Goal: Task Accomplishment & Management: Use online tool/utility

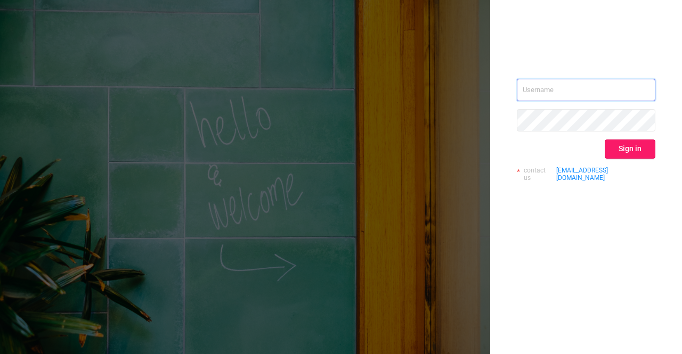
type input "[EMAIL_ADDRESS][DOMAIN_NAME]"
click at [642, 155] on button "Sign in" at bounding box center [630, 149] width 51 height 19
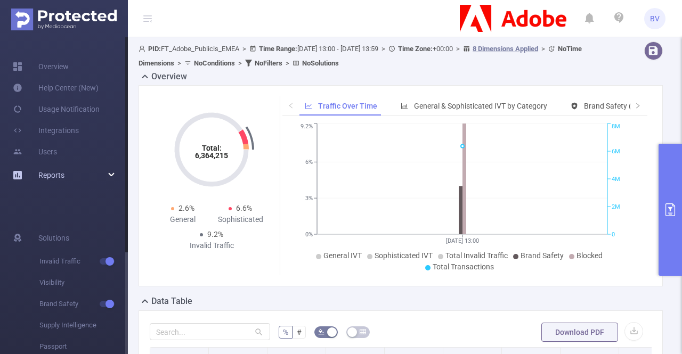
click at [114, 175] on div "Reports" at bounding box center [64, 175] width 128 height 21
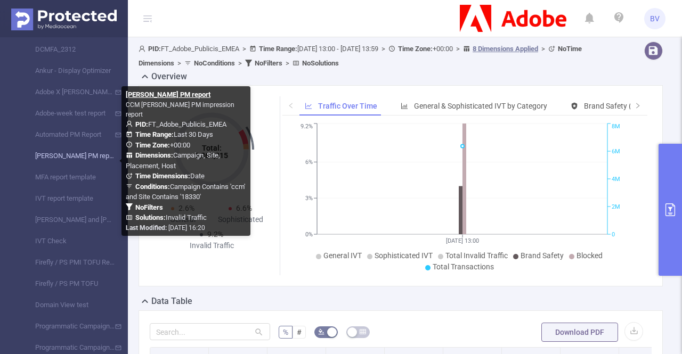
click at [79, 158] on link "[PERSON_NAME] PM report" at bounding box center [68, 155] width 94 height 21
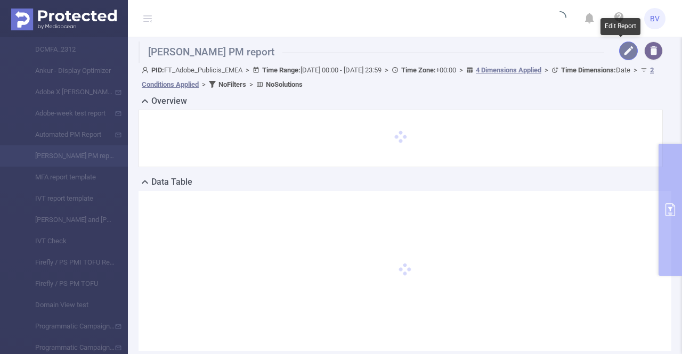
click at [620, 46] on button "button" at bounding box center [628, 51] width 19 height 19
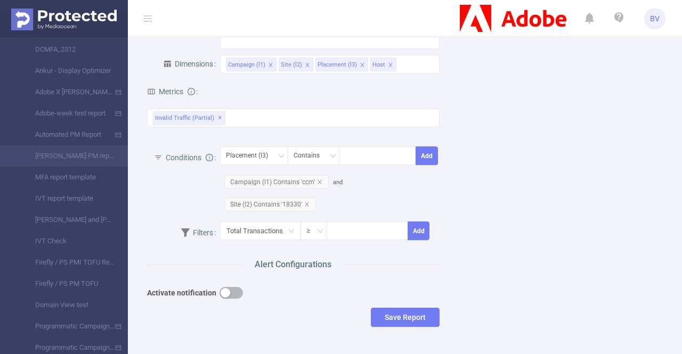
scroll to position [320, 0]
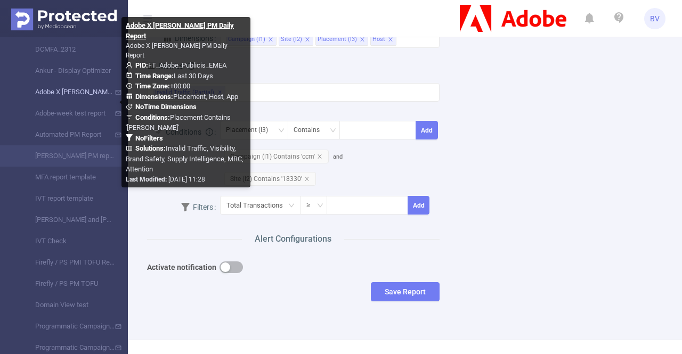
click at [70, 95] on link "Adobe X [PERSON_NAME] PM Daily Report" at bounding box center [68, 92] width 94 height 21
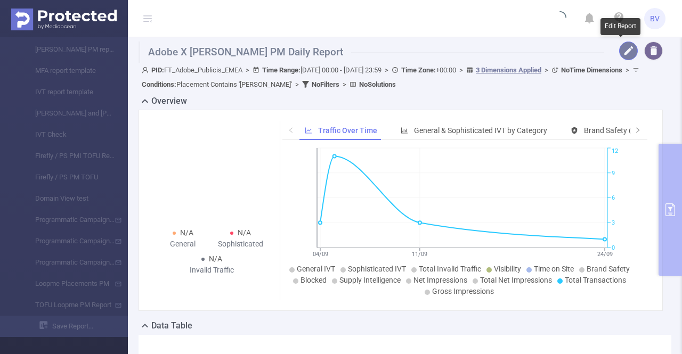
click at [621, 53] on button "button" at bounding box center [628, 51] width 19 height 19
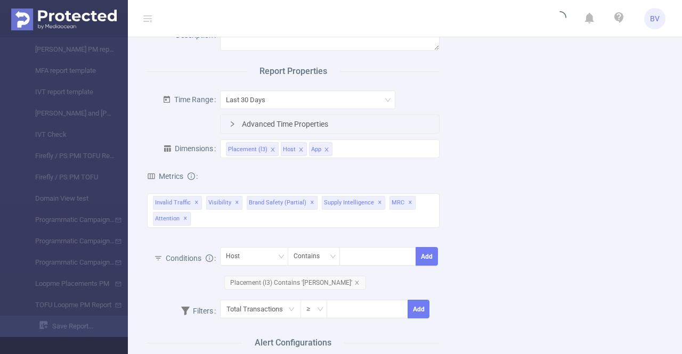
scroll to position [53, 0]
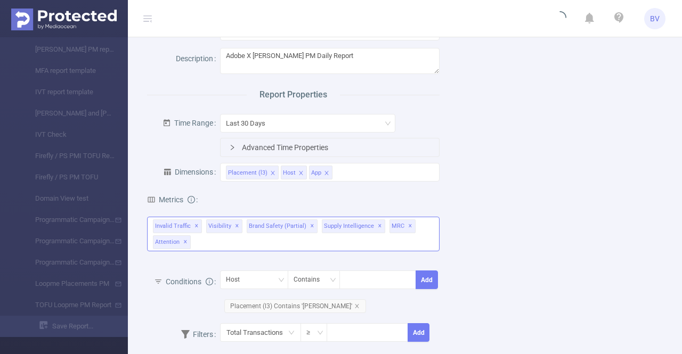
click at [334, 242] on div "Invalid Traffic ✕ Visibility ✕ Brand Safety (partial) ✕ Supply Intelligence ✕ M…" at bounding box center [293, 234] width 293 height 35
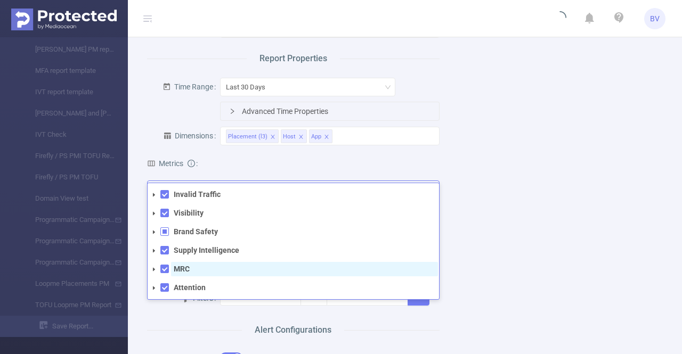
scroll to position [107, 0]
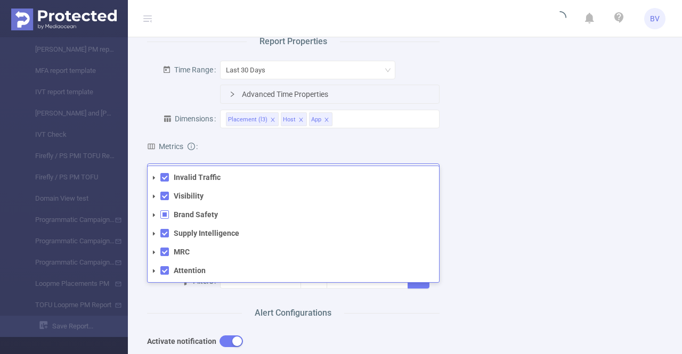
click at [149, 216] on span at bounding box center [154, 215] width 13 height 13
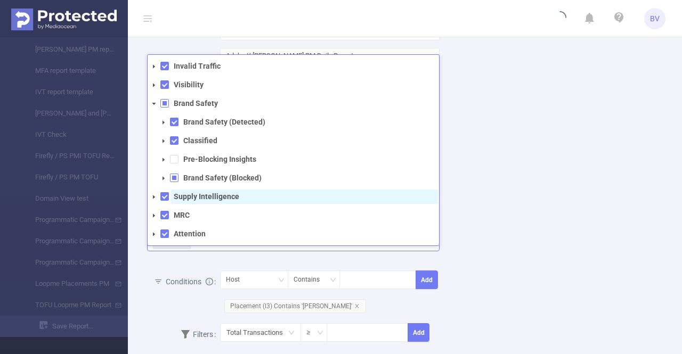
scroll to position [0, 0]
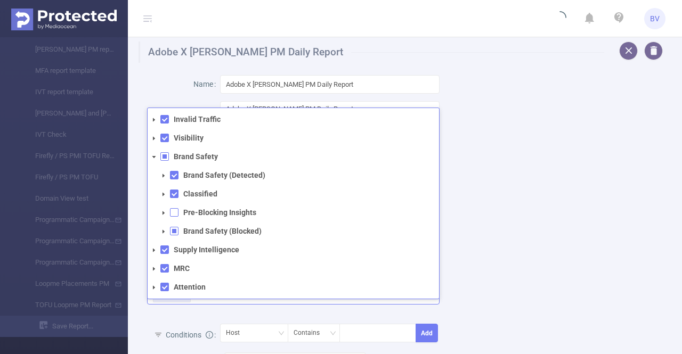
click at [174, 214] on span at bounding box center [174, 212] width 9 height 9
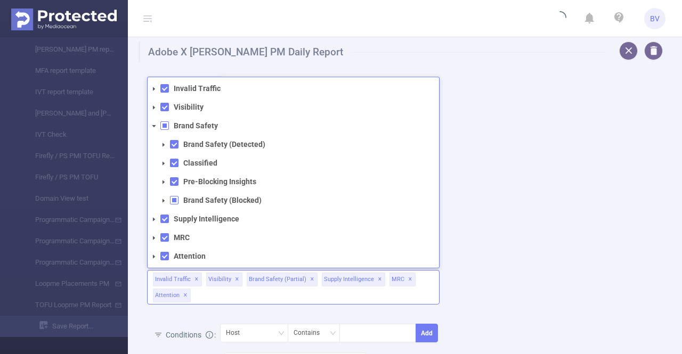
click at [175, 201] on span at bounding box center [174, 200] width 9 height 9
click at [155, 125] on icon "icon: caret-down" at bounding box center [154, 126] width 4 height 2
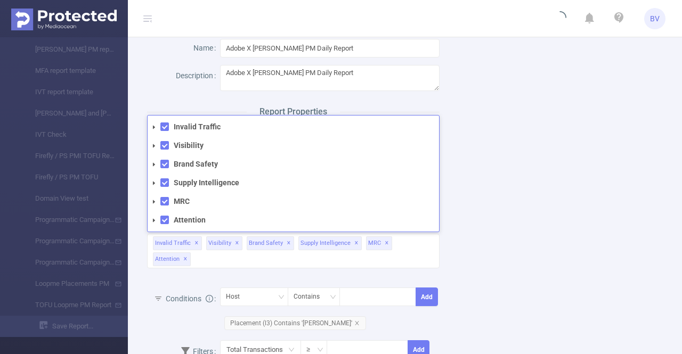
scroll to position [53, 0]
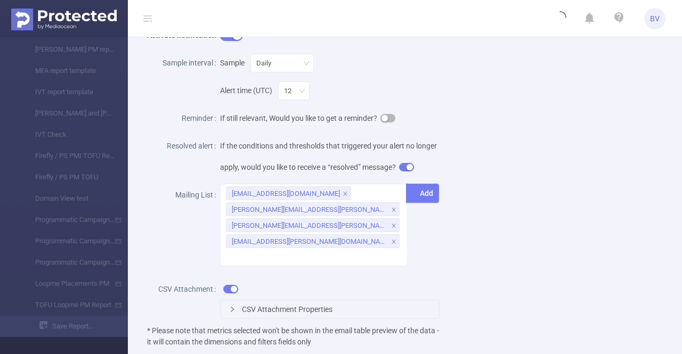
scroll to position [426, 0]
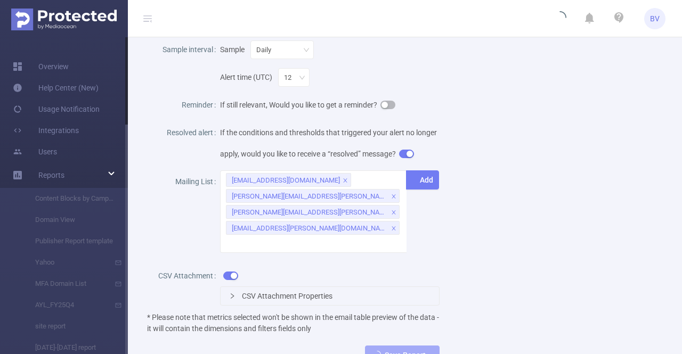
click at [74, 25] on img at bounding box center [64, 20] width 106 height 22
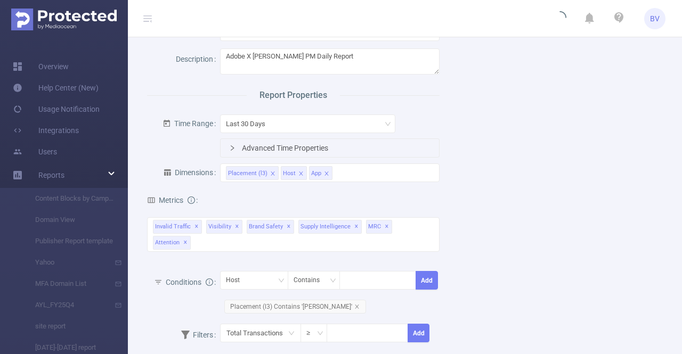
scroll to position [212, 0]
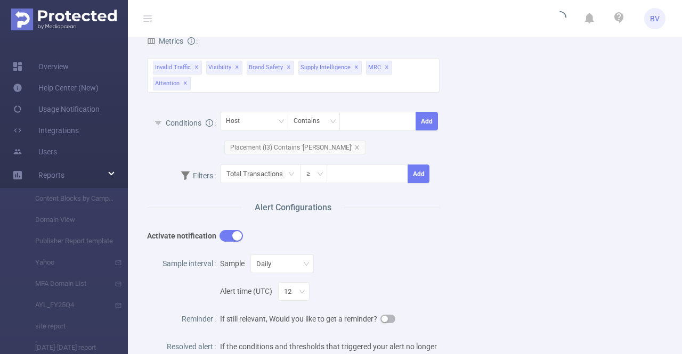
click at [231, 239] on button "button" at bounding box center [231, 236] width 23 height 12
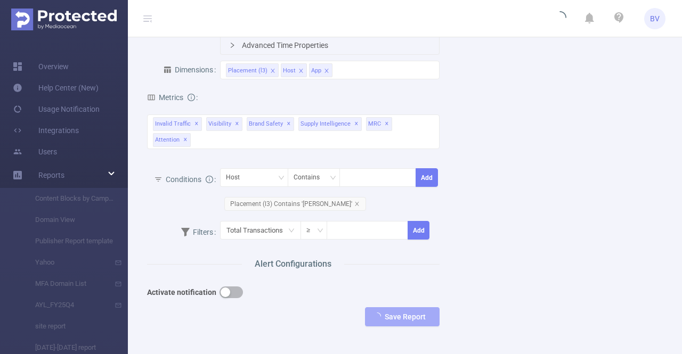
scroll to position [107, 0]
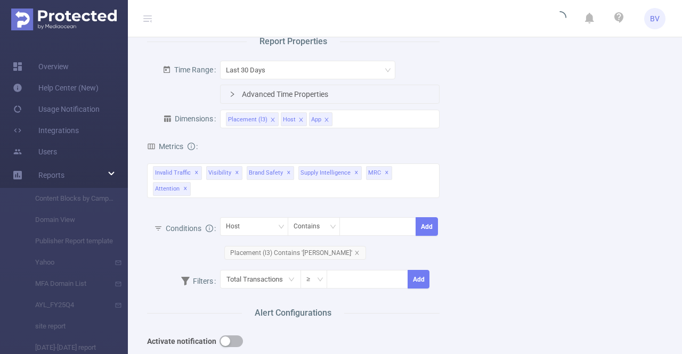
click at [73, 18] on img at bounding box center [64, 20] width 106 height 22
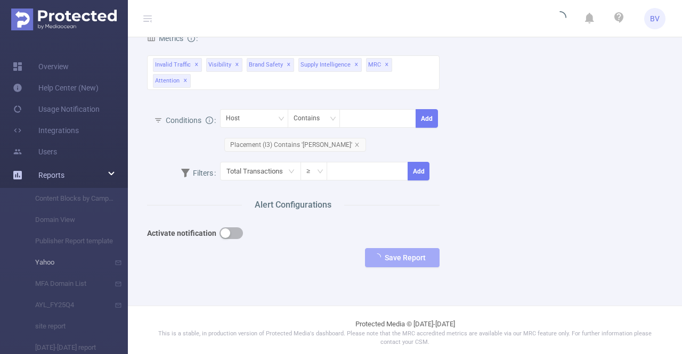
scroll to position [218, 0]
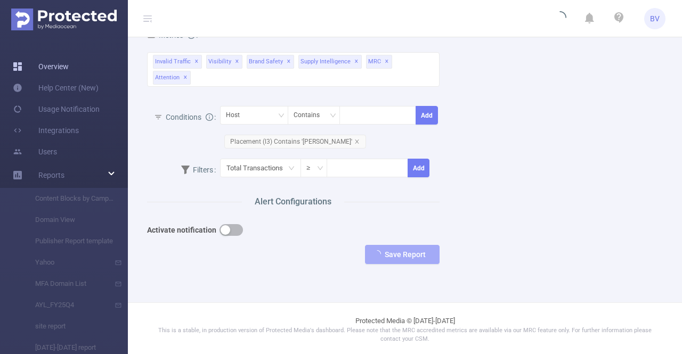
click at [65, 60] on link "Overview" at bounding box center [41, 66] width 56 height 21
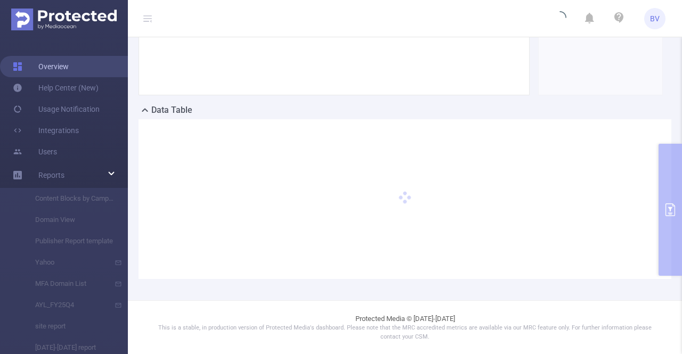
scroll to position [190, 0]
click at [69, 68] on link "Overview" at bounding box center [41, 66] width 56 height 21
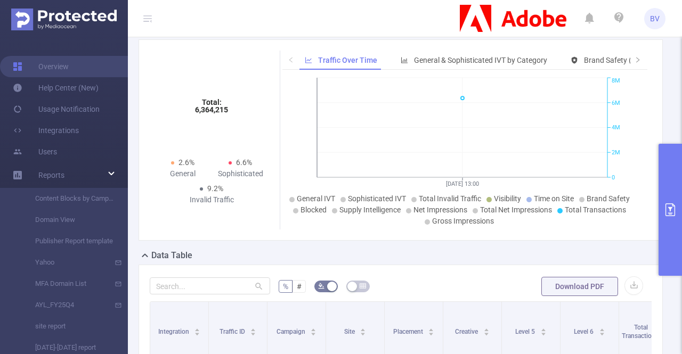
scroll to position [218, 0]
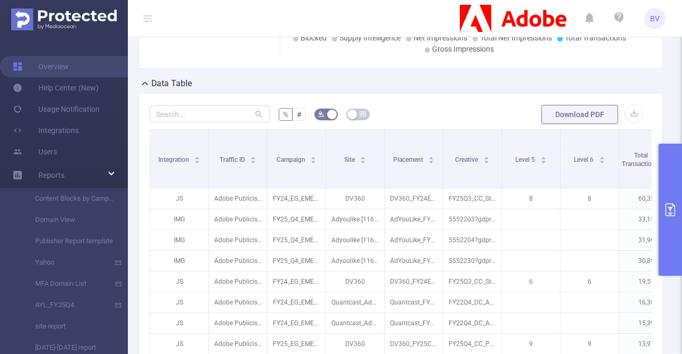
click at [674, 200] on button "primary" at bounding box center [670, 210] width 23 height 132
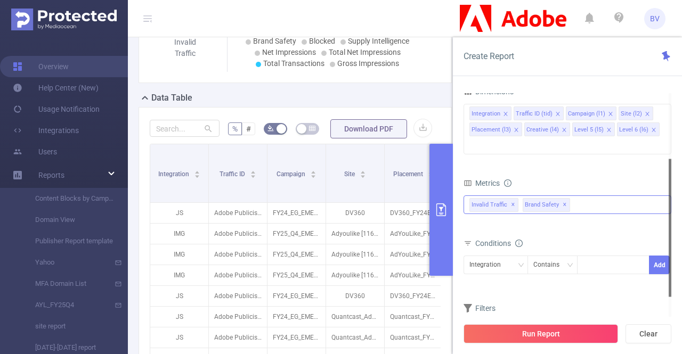
click at [595, 196] on div "Invalid Traffic ✕ Brand Safety ✕" at bounding box center [568, 205] width 208 height 19
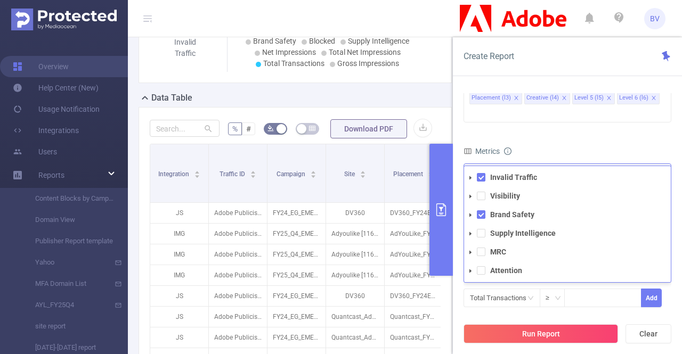
click at [471, 175] on icon "icon: caret-down" at bounding box center [470, 177] width 5 height 5
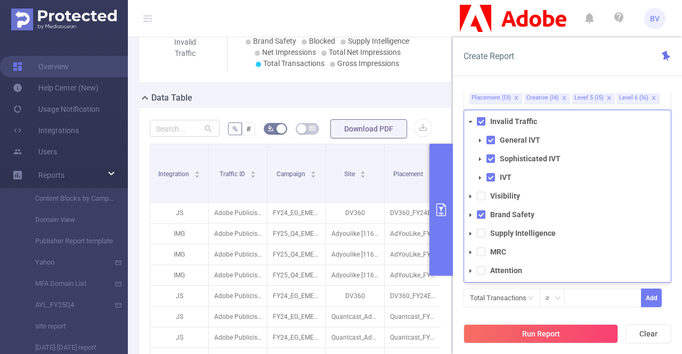
click at [476, 134] on span at bounding box center [480, 140] width 13 height 13
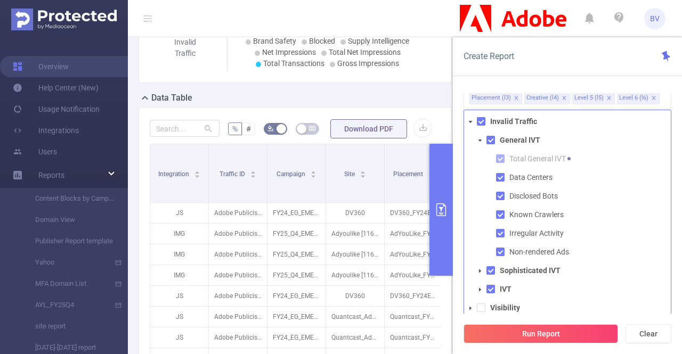
click at [476, 134] on span at bounding box center [480, 140] width 13 height 13
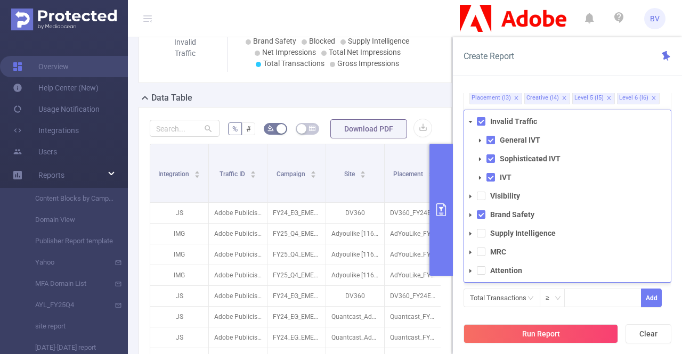
click at [479, 157] on icon "icon: caret-down" at bounding box center [480, 159] width 2 height 4
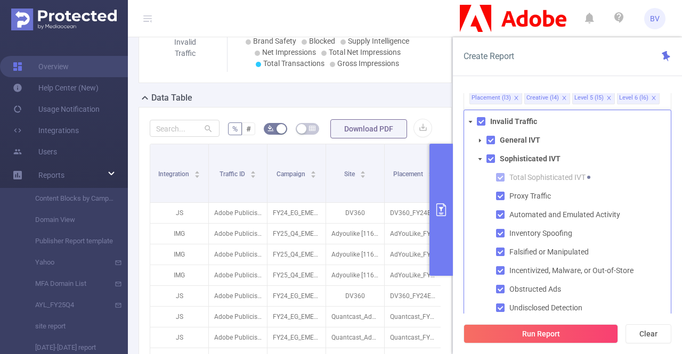
click at [479, 157] on icon "icon: caret-down" at bounding box center [479, 159] width 5 height 5
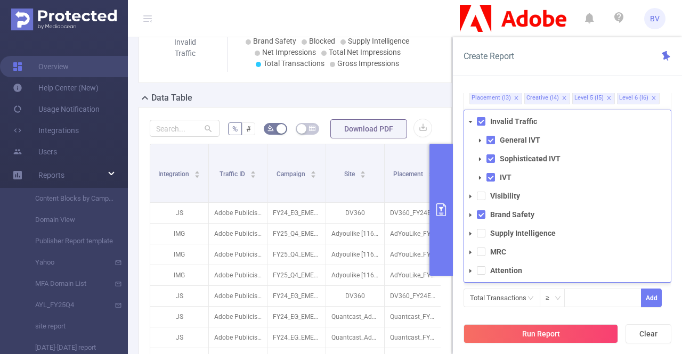
click at [479, 172] on span at bounding box center [480, 178] width 13 height 13
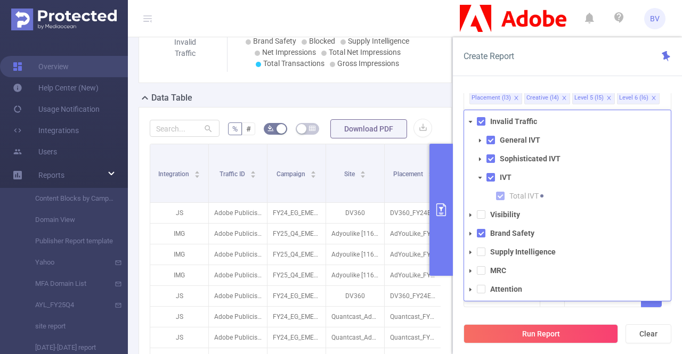
click at [479, 172] on span at bounding box center [480, 178] width 13 height 13
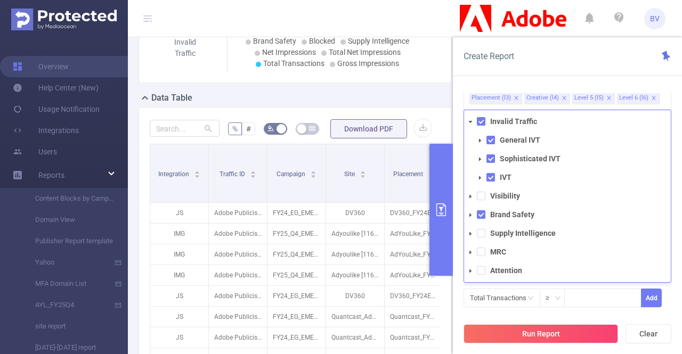
click at [471, 194] on icon "icon: caret-down" at bounding box center [470, 196] width 5 height 5
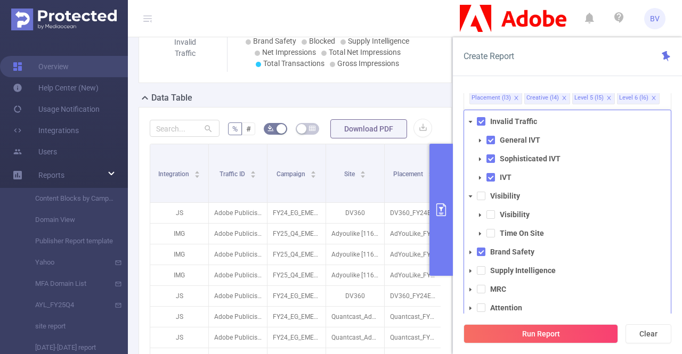
click at [486, 189] on li "Visibility Visibility Time On Site" at bounding box center [567, 215] width 207 height 52
click at [482, 192] on span at bounding box center [481, 196] width 9 height 9
click at [482, 266] on span at bounding box center [481, 270] width 9 height 9
click at [479, 285] on span at bounding box center [481, 289] width 9 height 9
click at [479, 304] on span at bounding box center [481, 308] width 9 height 9
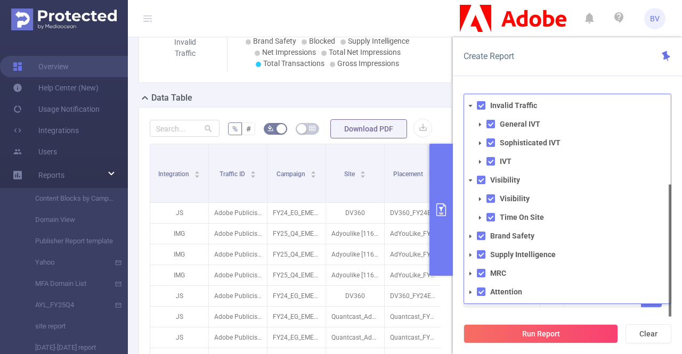
click at [586, 305] on div "Time Range [DATE] 13:00 _ [DATE] 13:59 Advanced Time Properties Dimensions Inte…" at bounding box center [568, 136] width 208 height 395
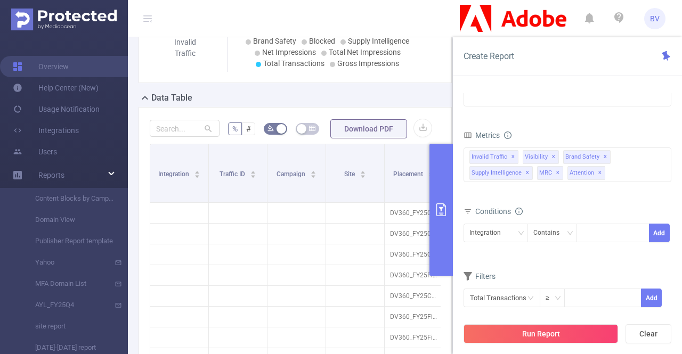
click at [386, 119] on form "% # Download PDF" at bounding box center [295, 128] width 291 height 21
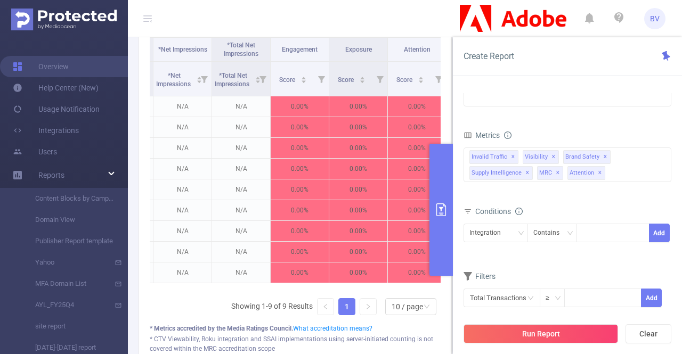
scroll to position [0, 1361]
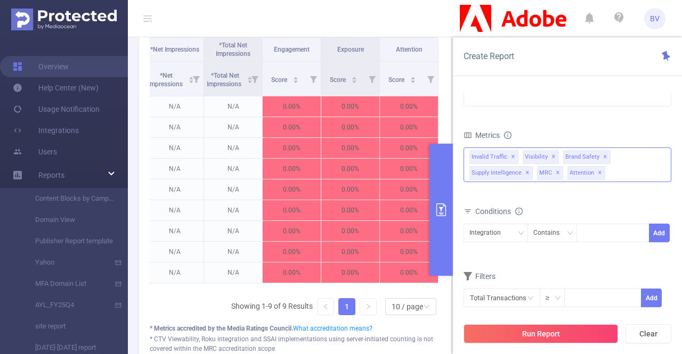
click at [630, 155] on div "Invalid Traffic ✕ Invalid Traffic General IVT Sophisticated IVT IVT Visibility …" at bounding box center [568, 165] width 208 height 35
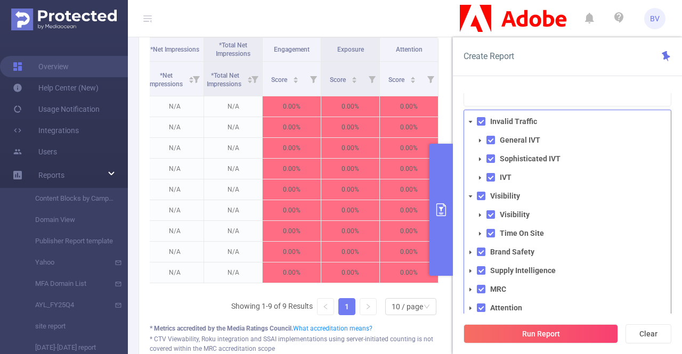
click at [467, 246] on span at bounding box center [470, 252] width 13 height 13
click at [480, 269] on icon "icon: caret-down" at bounding box center [479, 271] width 5 height 5
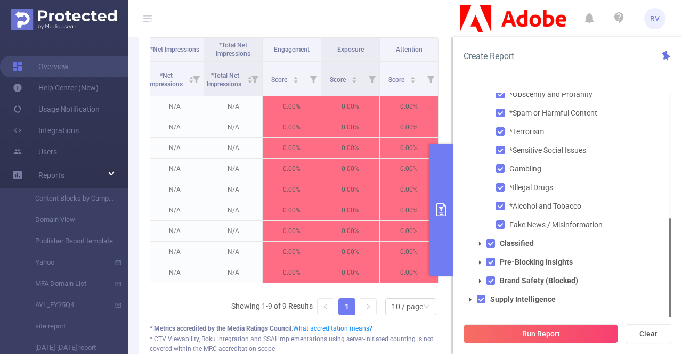
scroll to position [210, 0]
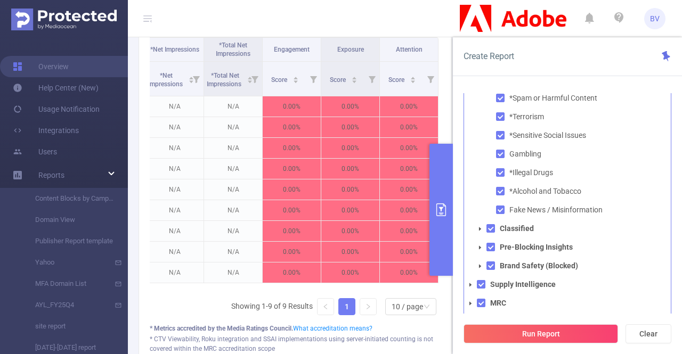
click at [480, 260] on span at bounding box center [480, 266] width 13 height 13
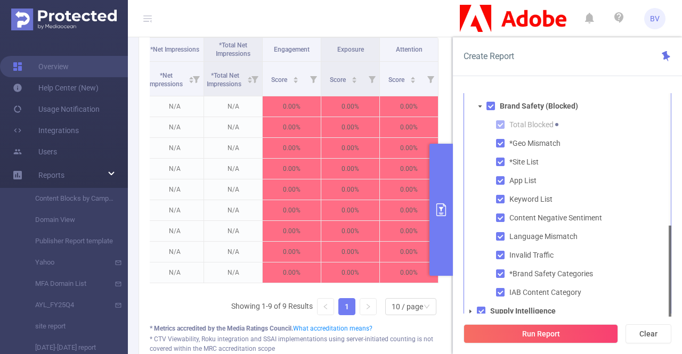
scroll to position [396, 0]
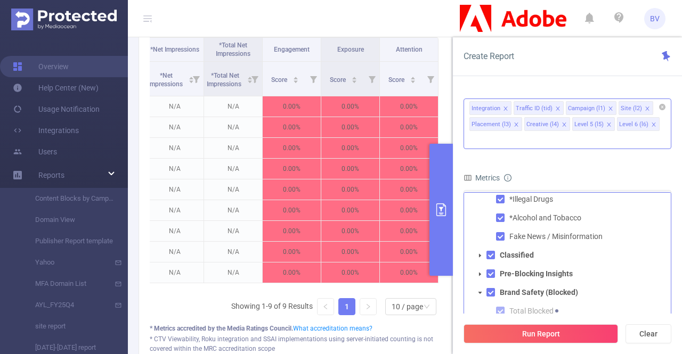
click at [662, 126] on div "Integration Traffic ID (tid) Campaign (l1) Site (l2) Placement (l3) Creative (l…" at bounding box center [568, 124] width 208 height 51
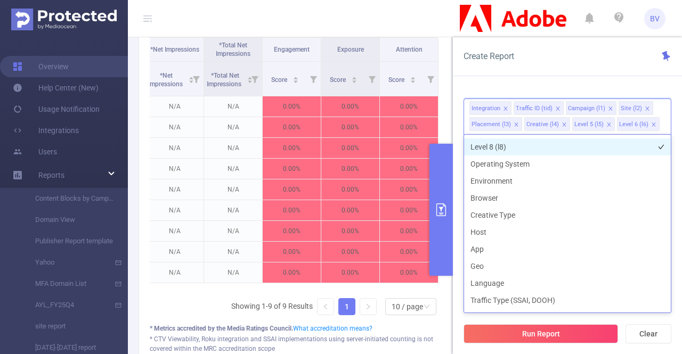
scroll to position [160, 0]
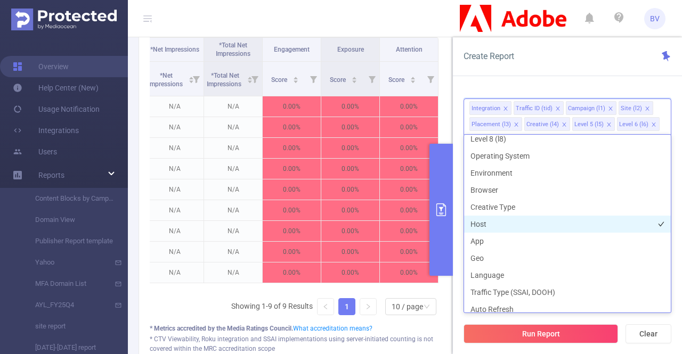
click at [517, 221] on li "Host" at bounding box center [567, 224] width 207 height 17
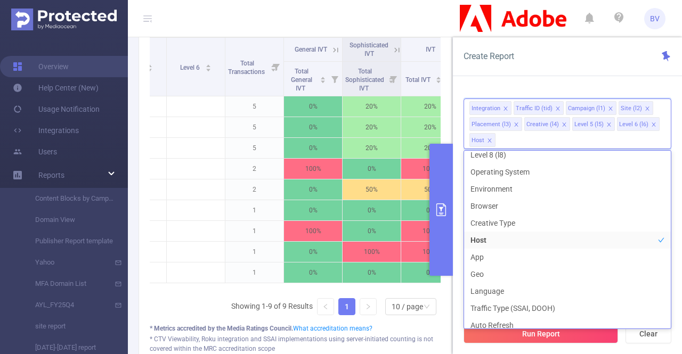
scroll to position [0, 327]
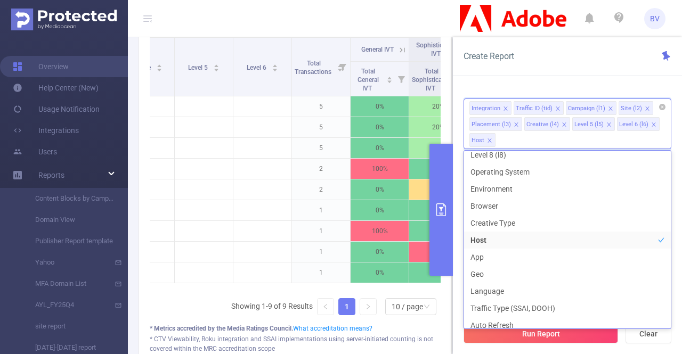
click at [607, 124] on icon "icon: close" at bounding box center [608, 124] width 5 height 5
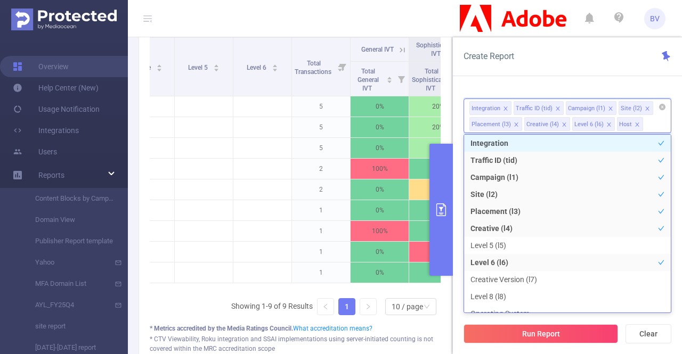
click at [606, 123] on icon "icon: close" at bounding box center [608, 124] width 5 height 5
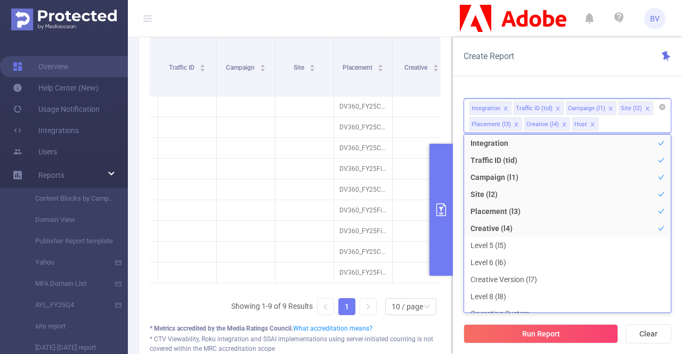
scroll to position [0, 0]
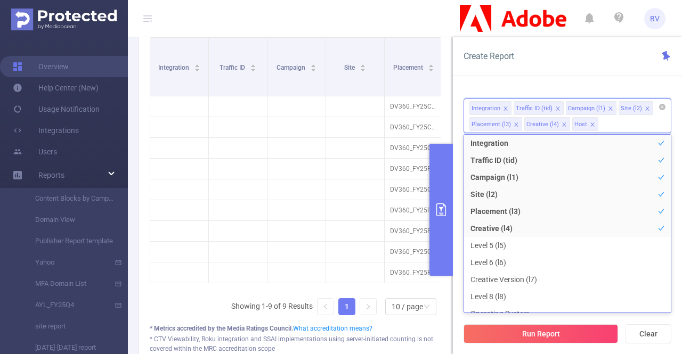
click at [614, 66] on div "Create Report" at bounding box center [567, 56] width 229 height 39
